Goal: Information Seeking & Learning: Find specific fact

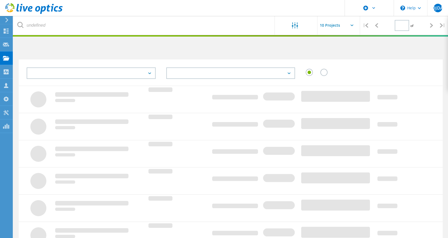
type input "1"
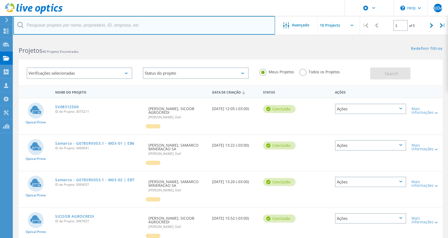
click at [38, 31] on input "text" at bounding box center [144, 25] width 262 height 19
type input "cemise"
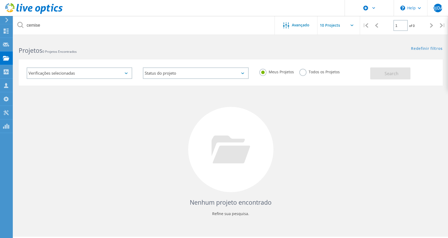
click at [299, 71] on div "Meus Projetos Todos os Projetos" at bounding box center [312, 72] width 116 height 20
click at [300, 73] on label "Todos os Projetos" at bounding box center [319, 71] width 41 height 5
click at [0, 0] on input "Todos os Projetos" at bounding box center [0, 0] width 0 height 0
click at [382, 75] on button "Search" at bounding box center [390, 73] width 40 height 12
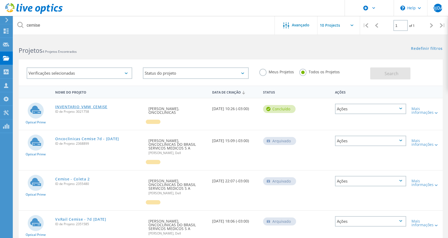
click at [95, 106] on link "INVENTARIO_VMW_CEMISE" at bounding box center [81, 107] width 52 height 4
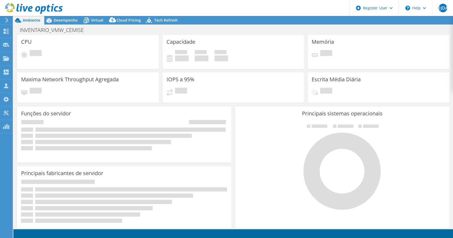
select select "USD"
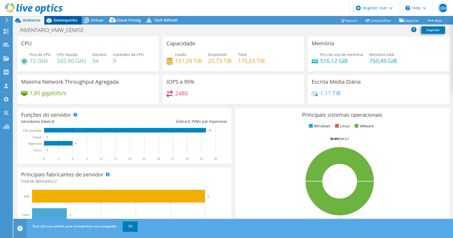
click at [72, 22] on span "Desempenho" at bounding box center [66, 20] width 24 height 5
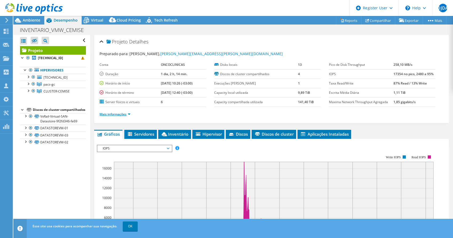
click at [123, 115] on link "Mais informações" at bounding box center [114, 114] width 31 height 5
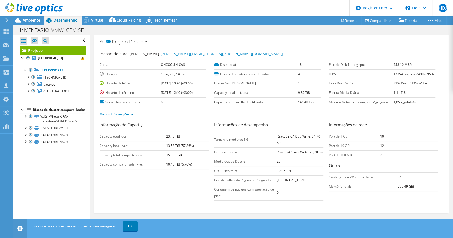
click at [127, 115] on link "Menos informações" at bounding box center [116, 114] width 34 height 5
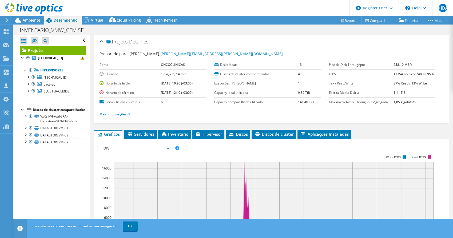
click at [31, 17] on div at bounding box center [31, 9] width 63 height 18
click at [32, 22] on span "Ambiente" at bounding box center [32, 20] width 18 height 5
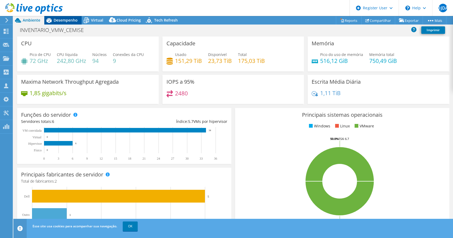
click at [65, 22] on span "Desempenho" at bounding box center [66, 20] width 24 height 5
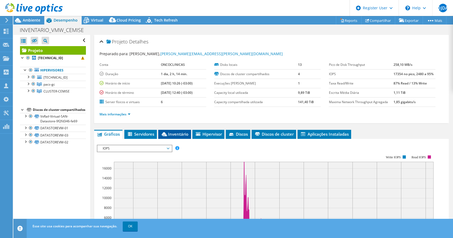
click at [174, 131] on span "Inventário" at bounding box center [174, 133] width 27 height 5
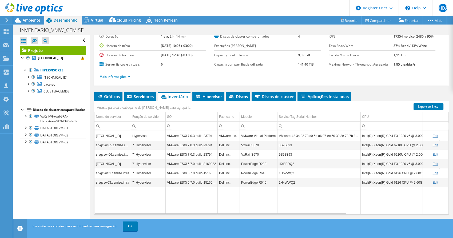
scroll to position [38, 0]
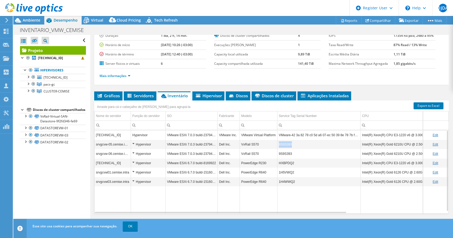
drag, startPoint x: 292, startPoint y: 143, endPoint x: 273, endPoint y: 145, distance: 19.3
click at [273, 145] on tr "srvgcvw-05.cemise.intra Hypervisor VMware ESXi 7.0.3 build-23794027 Dell Inc. V…" at bounding box center [336, 144] width 484 height 9
copy tr "8S9S393"
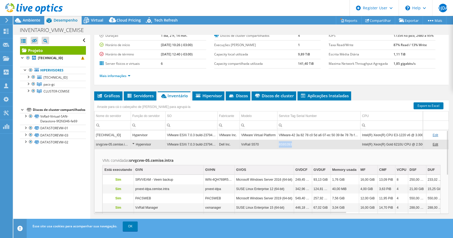
copy td "8S9S393"
drag, startPoint x: 290, startPoint y: 144, endPoint x: 279, endPoint y: 145, distance: 11.2
click at [279, 145] on td "8S9S393" at bounding box center [318, 144] width 83 height 9
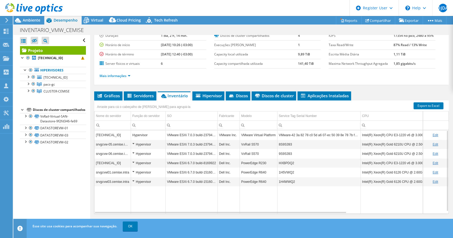
click at [288, 162] on td "HXBPDQ2" at bounding box center [318, 162] width 83 height 9
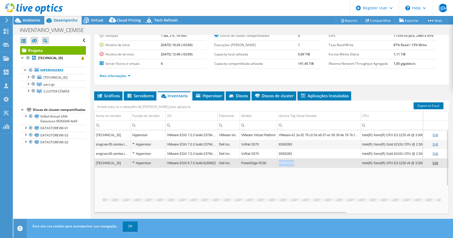
drag, startPoint x: 294, startPoint y: 163, endPoint x: 278, endPoint y: 163, distance: 15.5
click at [278, 163] on td "HXBPDQ2" at bounding box center [318, 162] width 83 height 9
copy td "HXBPDQ2"
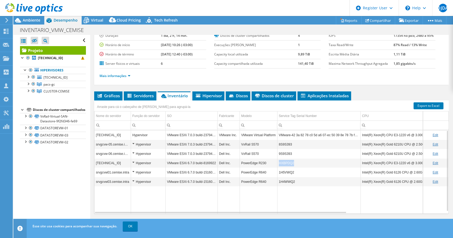
copy td "HXBPDQ2"
drag, startPoint x: 278, startPoint y: 163, endPoint x: 293, endPoint y: 163, distance: 14.9
click at [293, 163] on td "HXBPDQ2" at bounding box center [318, 162] width 83 height 9
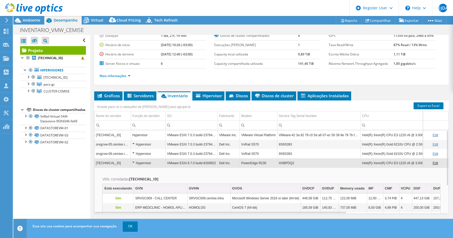
click at [284, 162] on td "HXBPDQ2" at bounding box center [318, 162] width 83 height 9
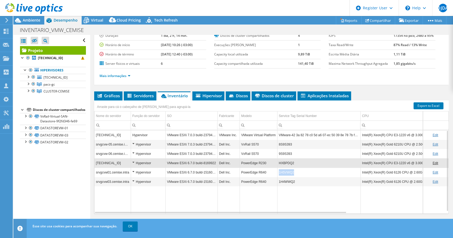
copy td "1H5VWQ2"
drag, startPoint x: 296, startPoint y: 172, endPoint x: 278, endPoint y: 172, distance: 17.9
click at [278, 172] on td "1H5VWQ2" at bounding box center [318, 172] width 83 height 9
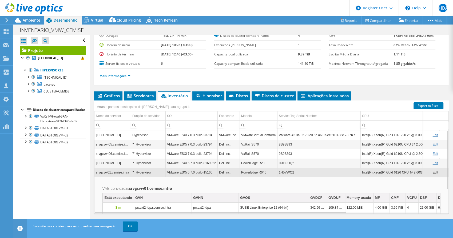
click at [282, 173] on td "1H5VWQ2" at bounding box center [318, 172] width 83 height 9
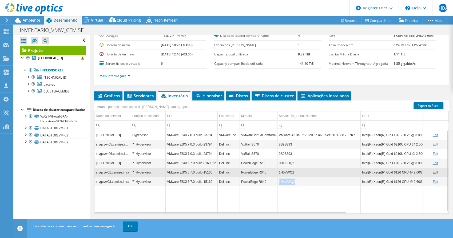
copy td "1H4WWQ2"
drag, startPoint x: 297, startPoint y: 182, endPoint x: 279, endPoint y: 182, distance: 17.6
click at [279, 182] on td "1H4WWQ2" at bounding box center [318, 181] width 83 height 9
